Goal: Task Accomplishment & Management: Use online tool/utility

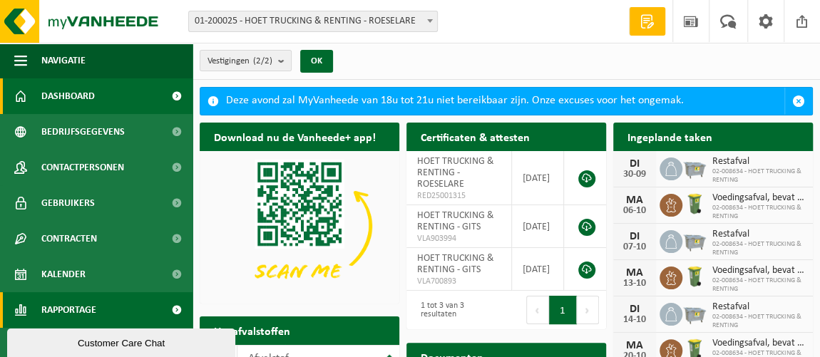
click at [68, 306] on span "Rapportage" at bounding box center [68, 310] width 55 height 36
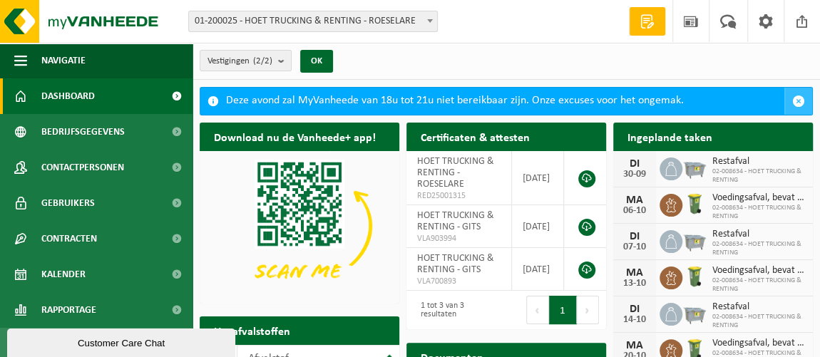
click at [802, 92] on button "button" at bounding box center [798, 101] width 28 height 27
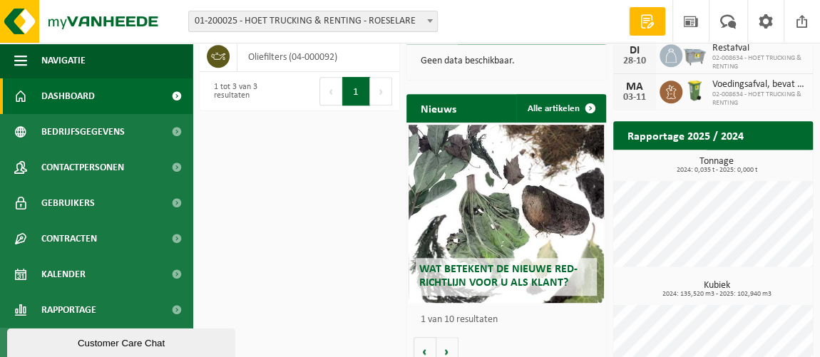
scroll to position [351, 0]
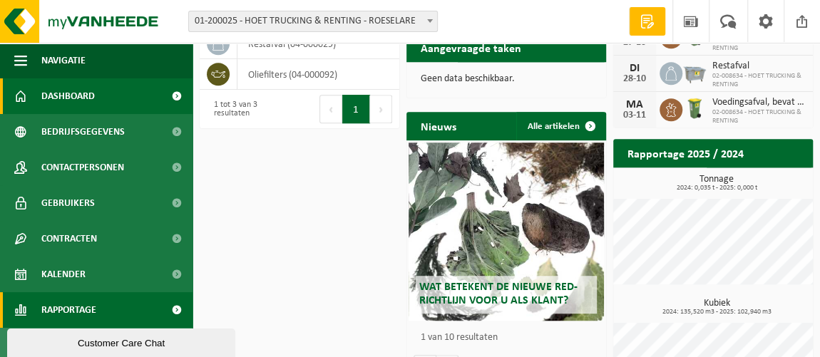
click at [162, 309] on span at bounding box center [176, 310] width 32 height 36
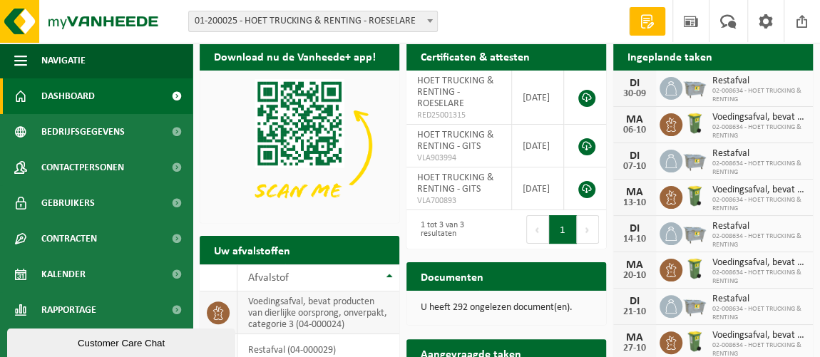
scroll to position [0, 0]
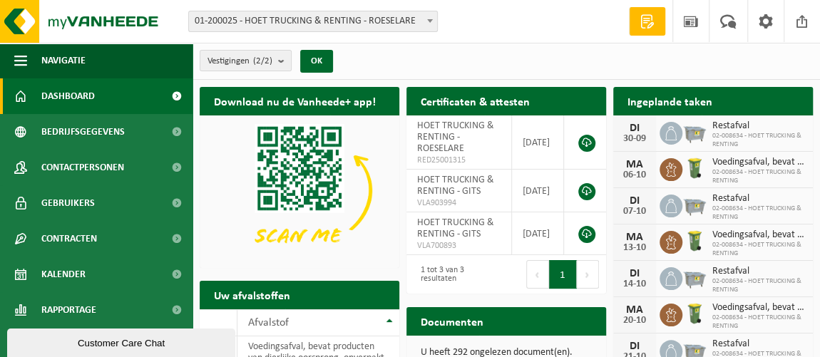
click at [644, 19] on span at bounding box center [646, 21] width 21 height 14
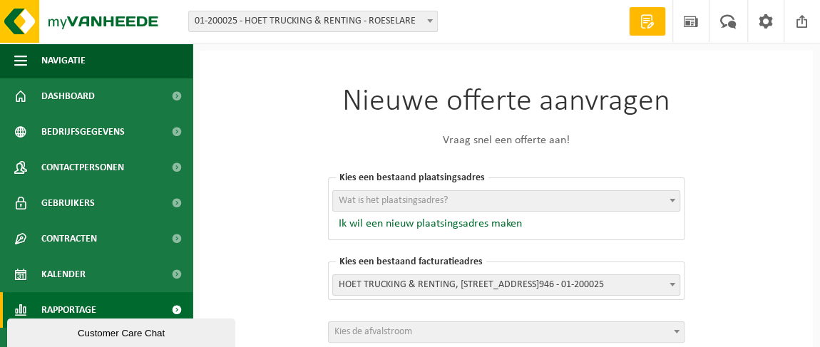
click at [81, 311] on span "Rapportage" at bounding box center [68, 310] width 55 height 36
click at [78, 309] on span "Rapportage" at bounding box center [68, 310] width 55 height 36
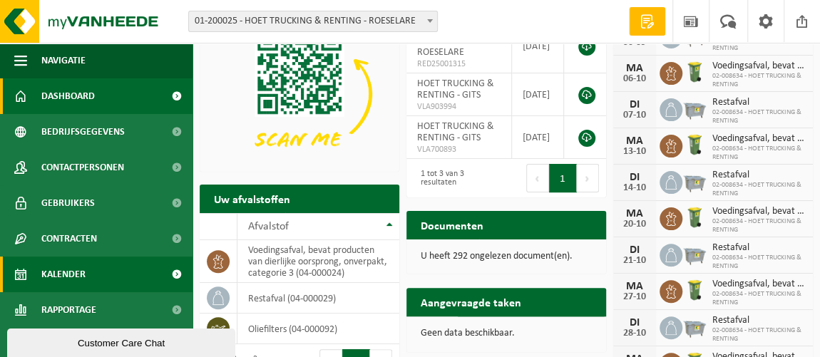
scroll to position [92, 0]
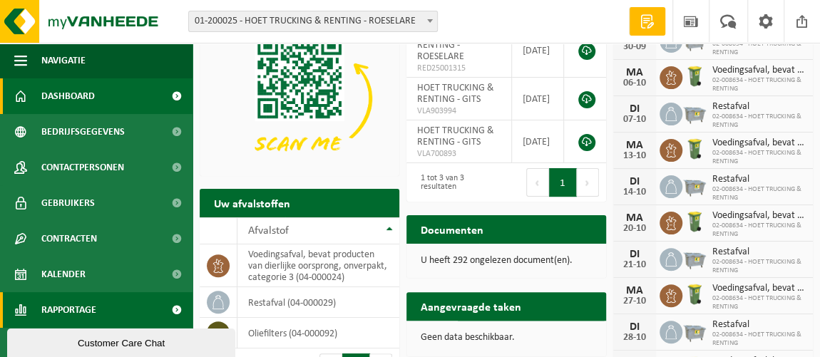
click at [169, 309] on span at bounding box center [176, 310] width 32 height 36
click at [165, 309] on span at bounding box center [176, 310] width 32 height 36
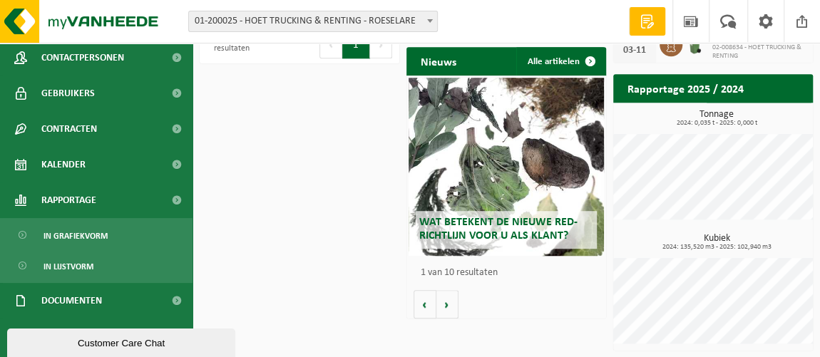
scroll to position [112, 0]
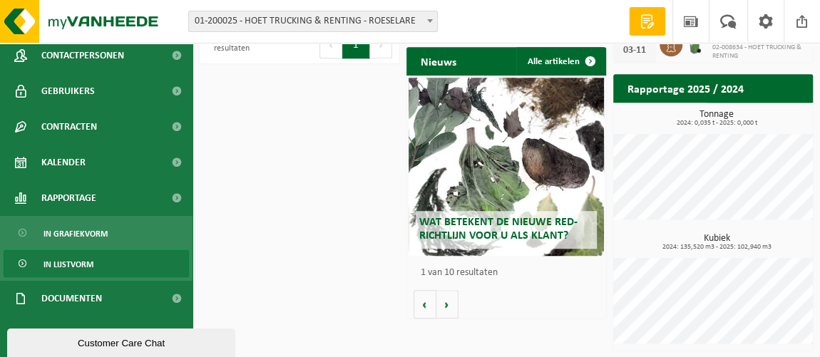
click at [84, 257] on span "In lijstvorm" at bounding box center [68, 264] width 50 height 27
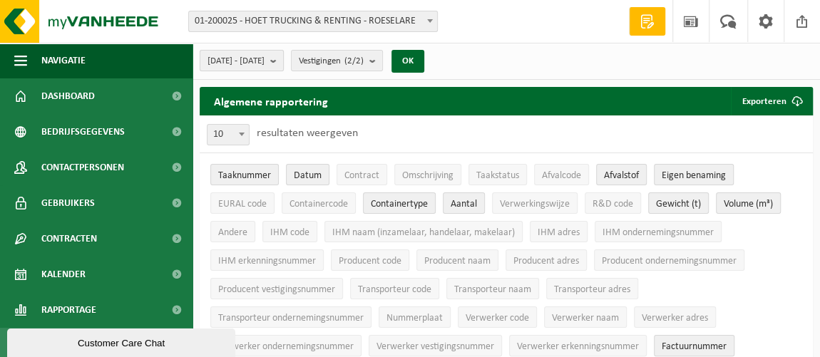
click at [255, 57] on span "2025-04-01 - 2025-09-30" at bounding box center [235, 61] width 57 height 21
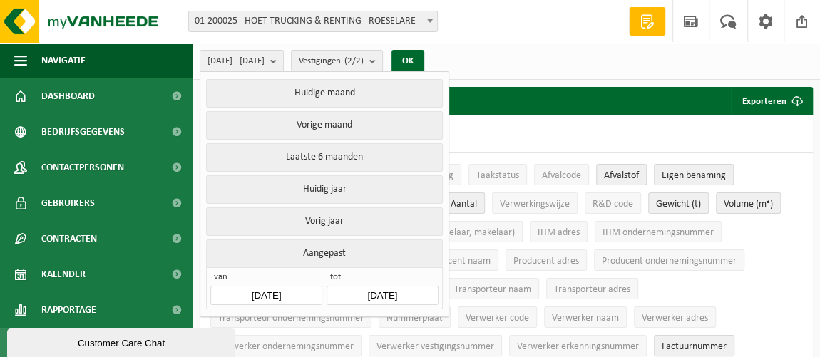
click at [327, 242] on button "Aangepast" at bounding box center [324, 253] width 236 height 28
click at [274, 289] on input "2025-04-01" at bounding box center [265, 295] width 111 height 19
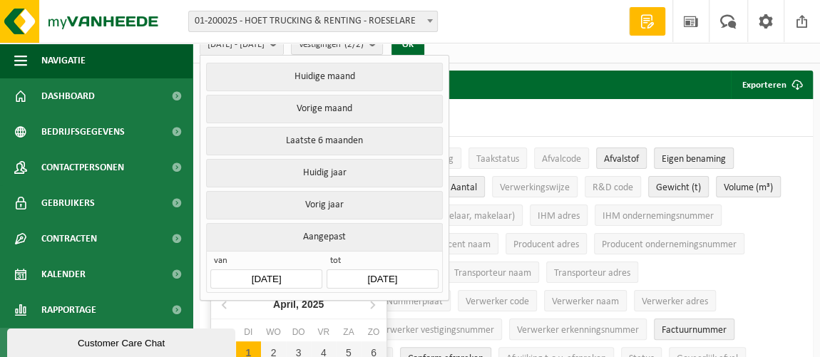
scroll to position [64, 0]
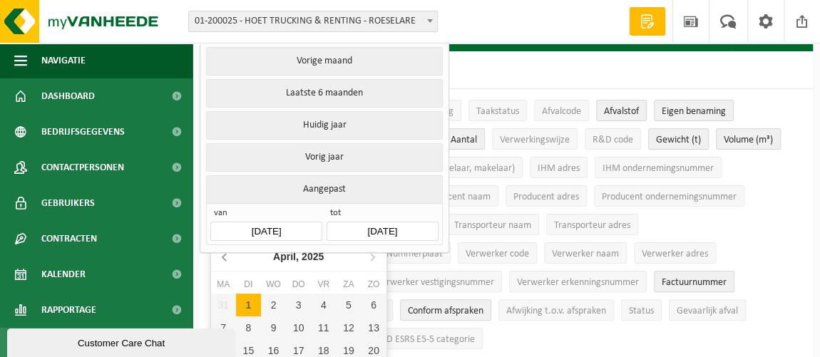
click at [222, 261] on icon at bounding box center [225, 256] width 23 height 23
click at [271, 299] on div "1" at bounding box center [273, 305] width 25 height 23
type input "2025-01-01"
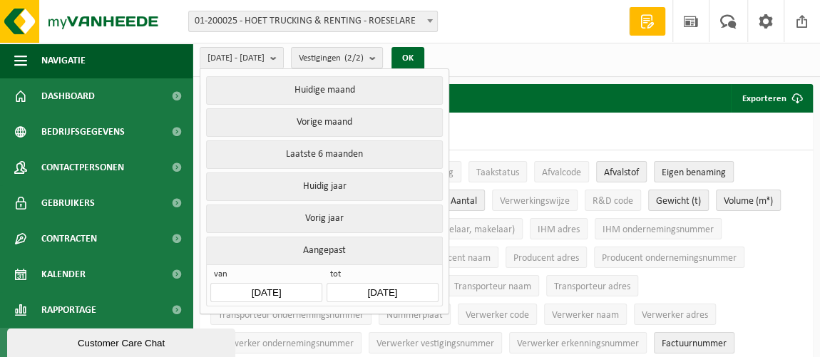
scroll to position [0, 0]
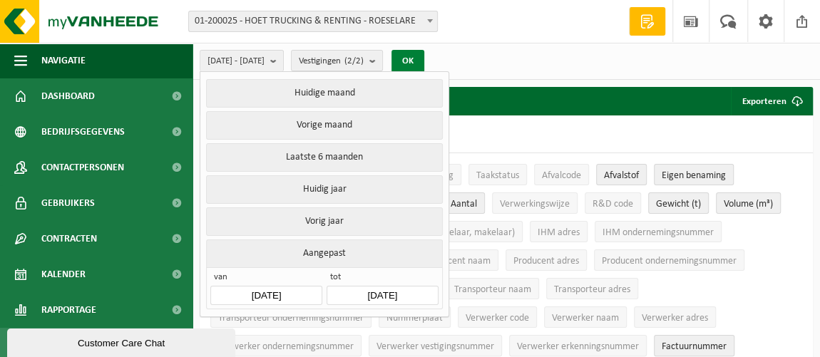
click at [424, 59] on button "OK" at bounding box center [407, 61] width 33 height 23
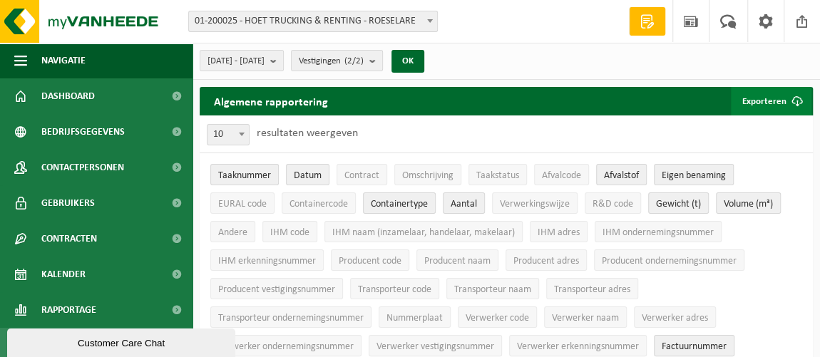
click at [775, 100] on button "Exporteren" at bounding box center [770, 101] width 81 height 29
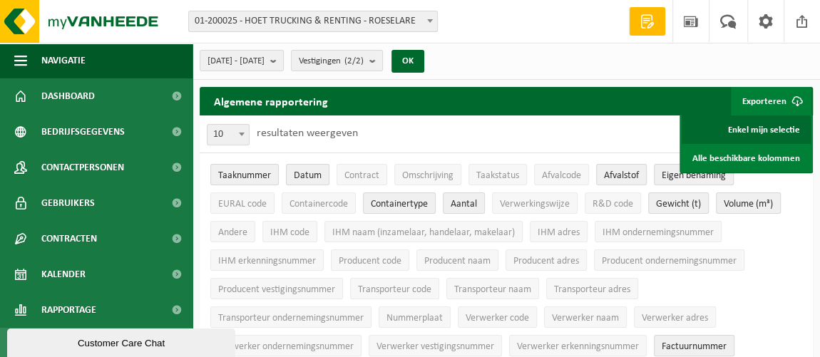
click at [762, 128] on link "Enkel mijn selectie" at bounding box center [745, 129] width 129 height 29
